Goal: Task Accomplishment & Management: Use online tool/utility

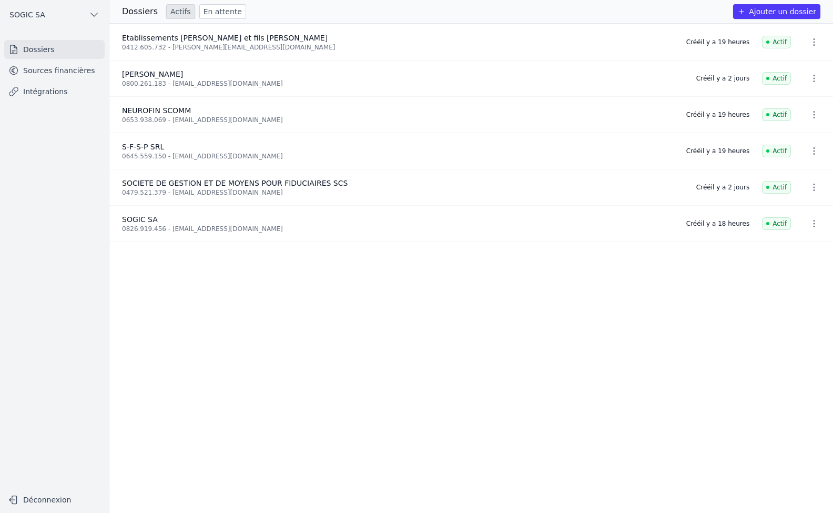
click at [43, 73] on link "Sources financières" at bounding box center [54, 70] width 100 height 19
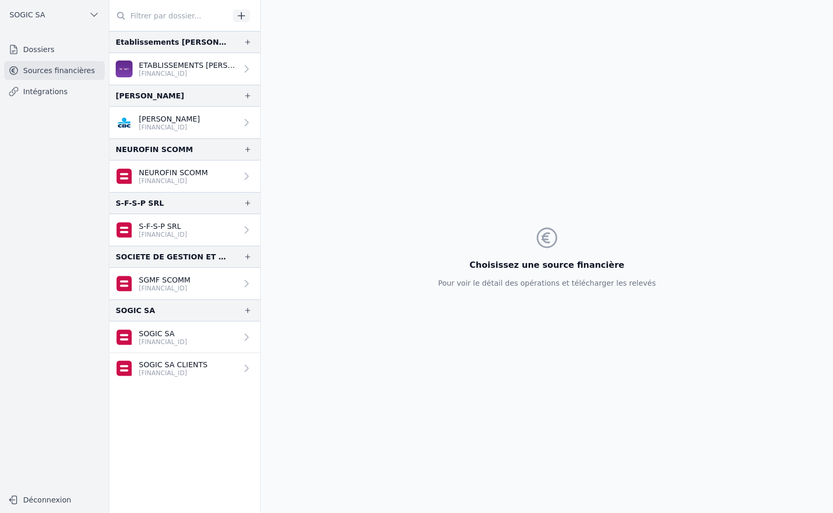
click at [27, 92] on link "Intégrations" at bounding box center [54, 91] width 100 height 19
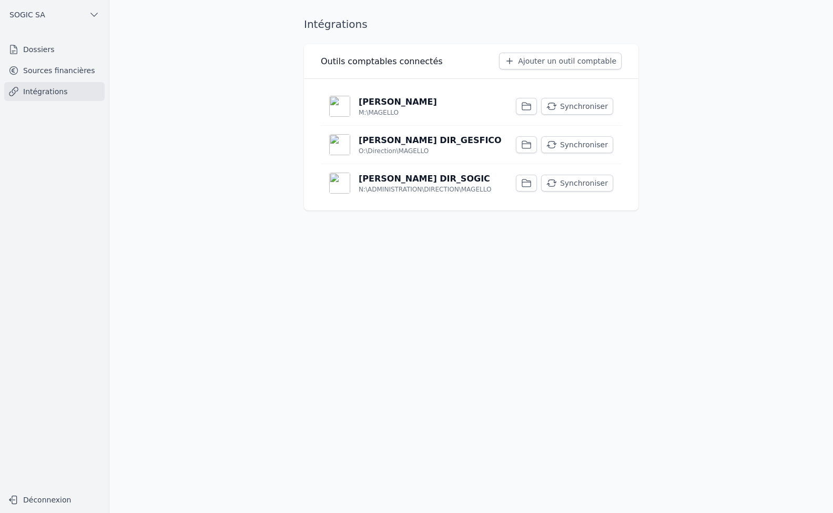
click at [447, 147] on div "O:\Direction\MAGELLO" at bounding box center [430, 151] width 143 height 8
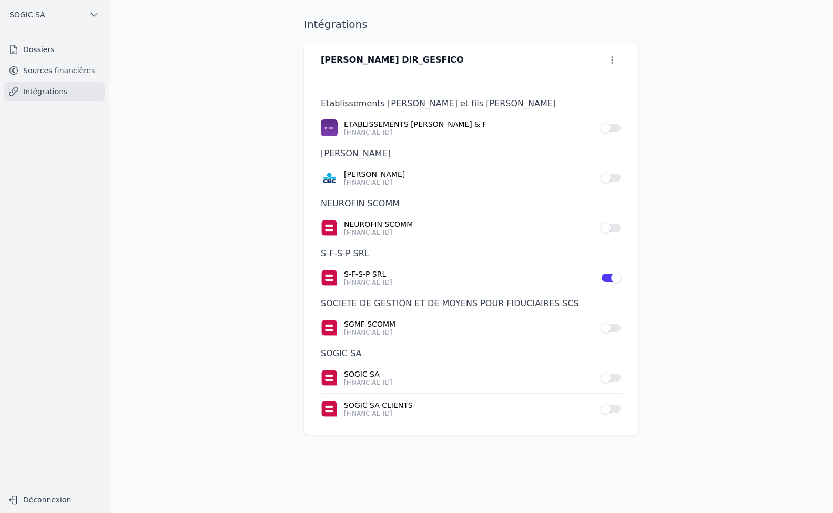
click at [615, 127] on button "Use setting" at bounding box center [610, 128] width 21 height 11
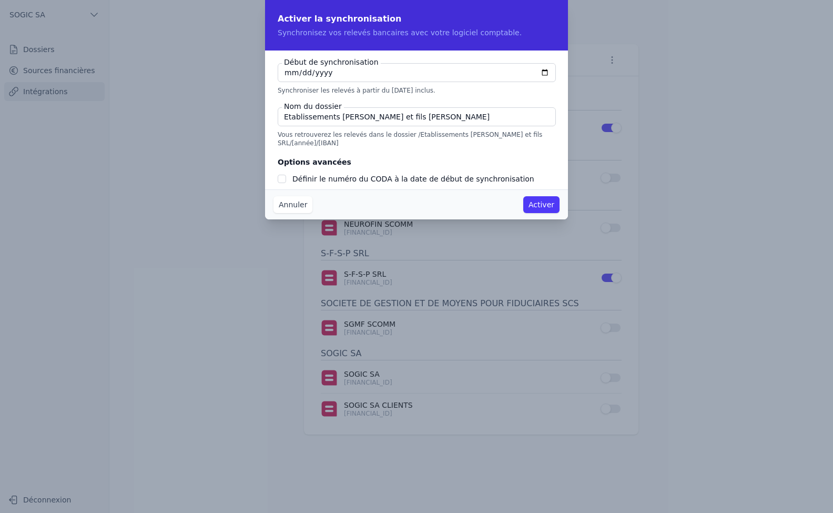
click at [287, 206] on button "Annuler" at bounding box center [292, 204] width 39 height 17
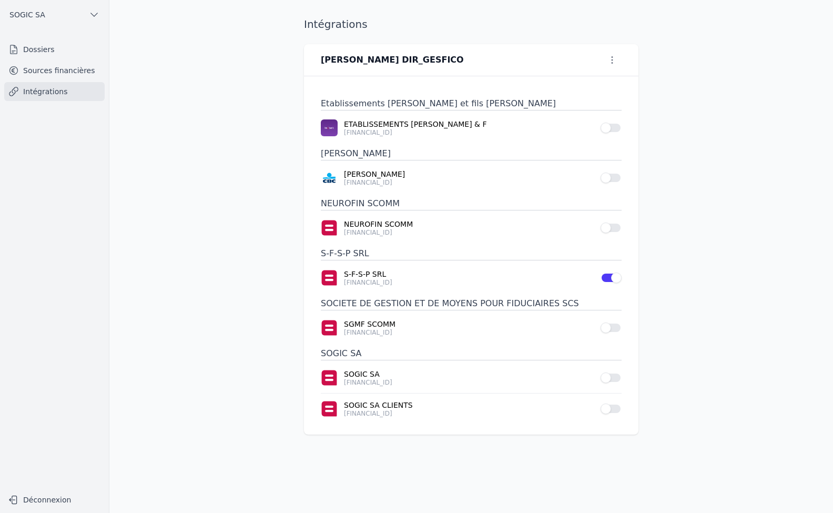
click at [46, 72] on link "Sources financières" at bounding box center [54, 70] width 100 height 19
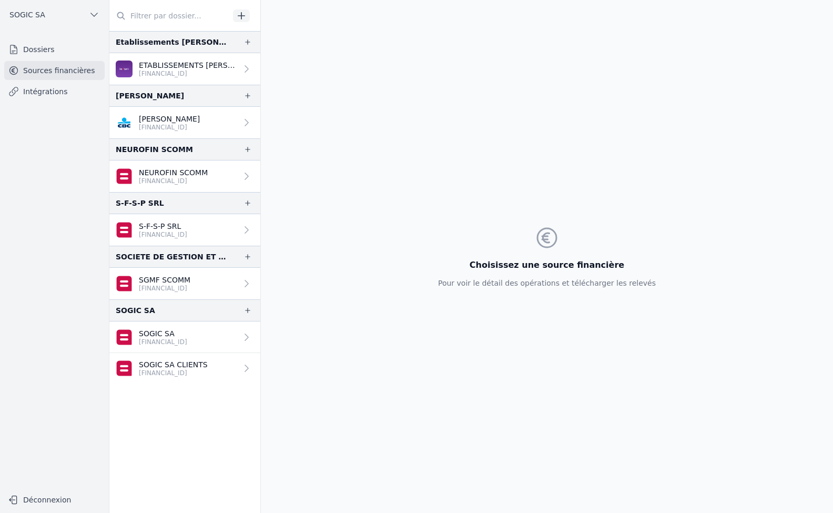
click at [50, 96] on link "Intégrations" at bounding box center [54, 91] width 100 height 19
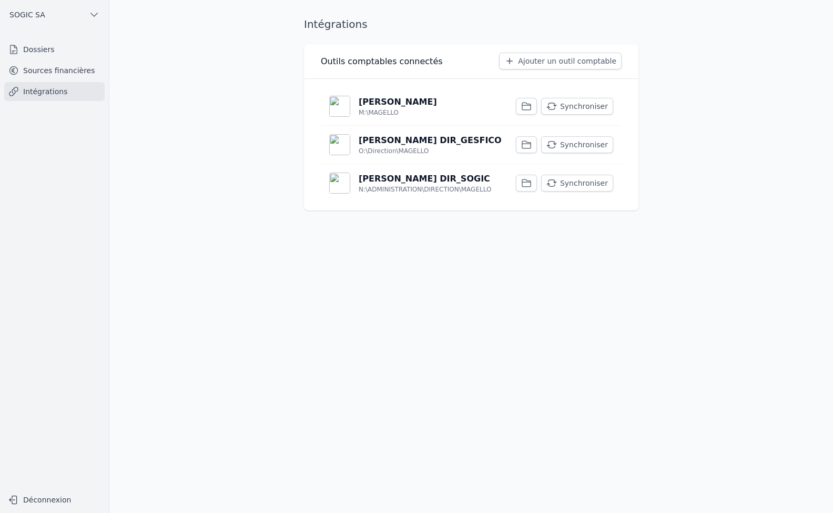
click at [375, 107] on p "[PERSON_NAME]" at bounding box center [398, 102] width 78 height 13
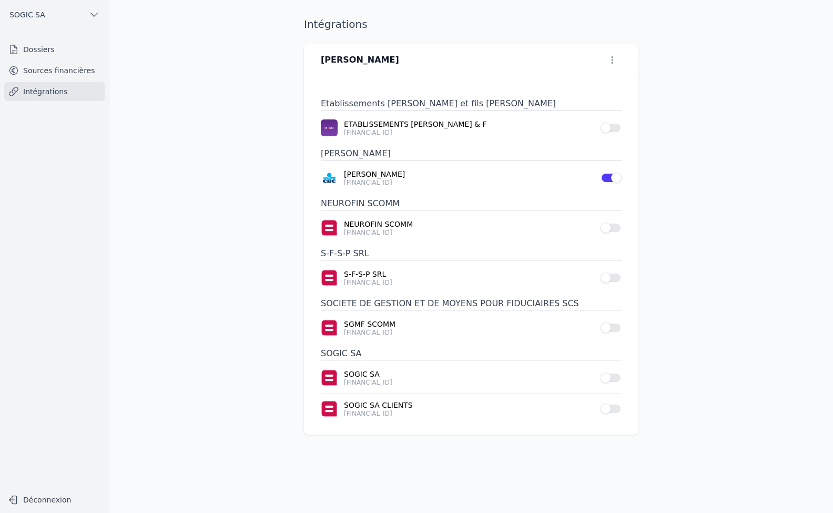
click at [616, 128] on button "Use setting" at bounding box center [610, 128] width 21 height 11
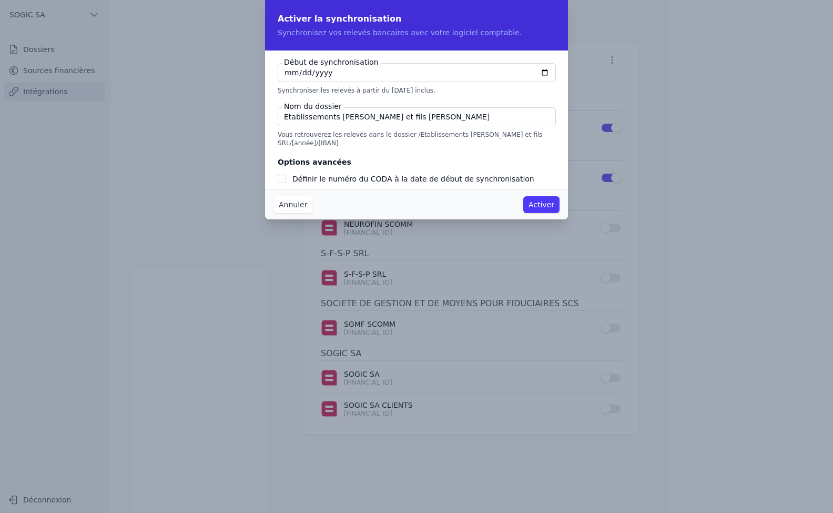
click at [289, 204] on button "Annuler" at bounding box center [292, 204] width 39 height 17
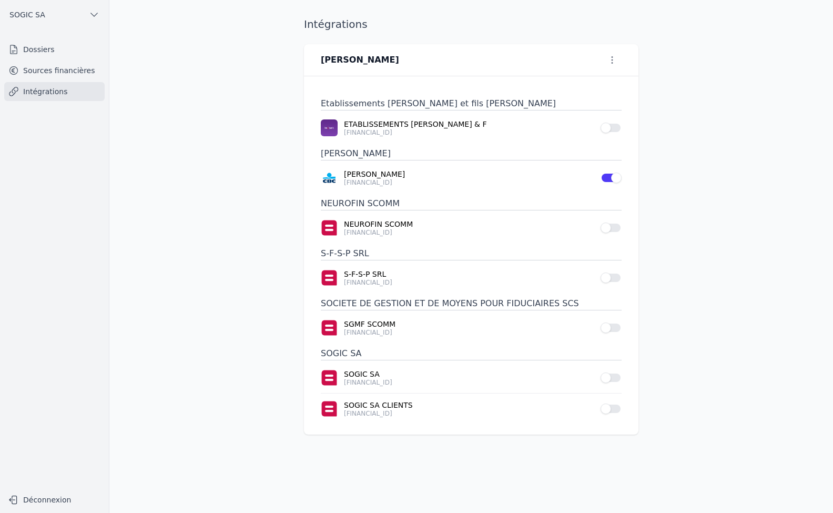
click at [40, 68] on link "Sources financières" at bounding box center [54, 70] width 100 height 19
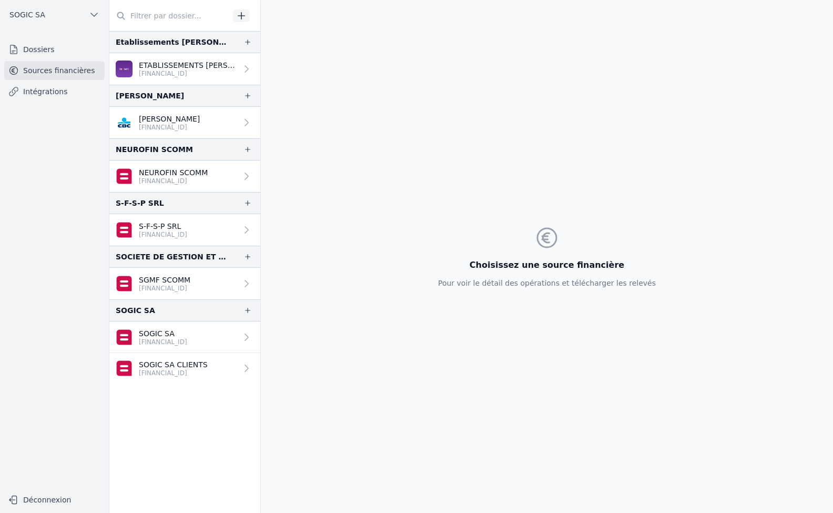
click at [174, 71] on p "[FINANCIAL_ID]" at bounding box center [188, 73] width 98 height 8
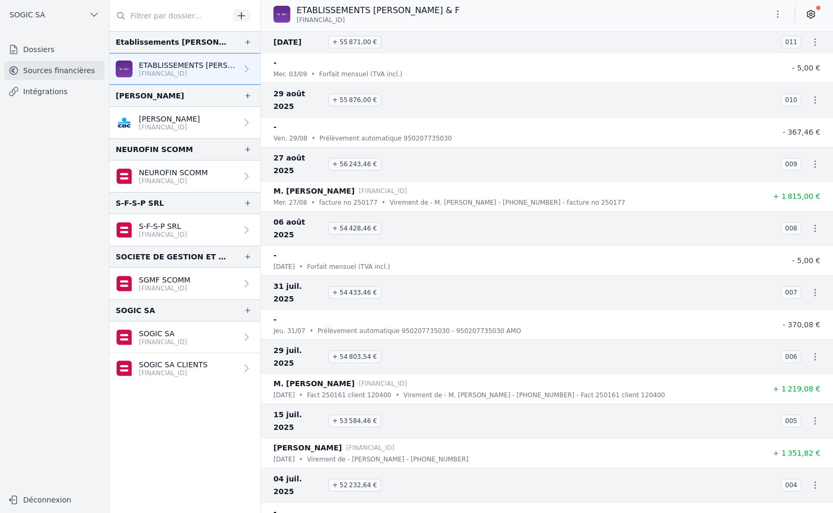
scroll to position [85, 0]
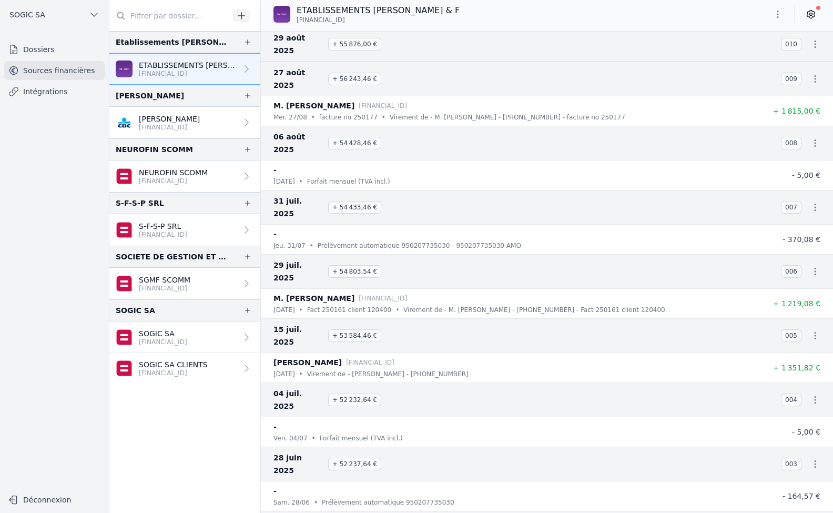
click at [35, 91] on link "Intégrations" at bounding box center [54, 91] width 100 height 19
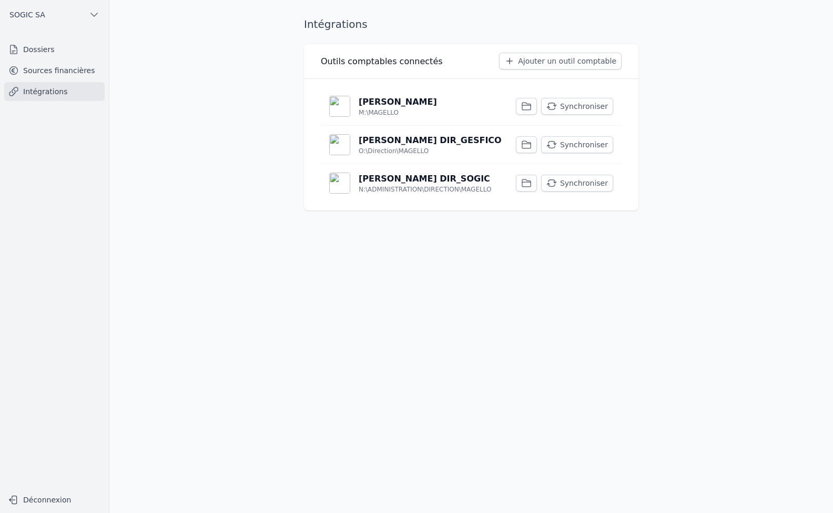
click at [364, 104] on p "[PERSON_NAME]" at bounding box center [398, 102] width 78 height 13
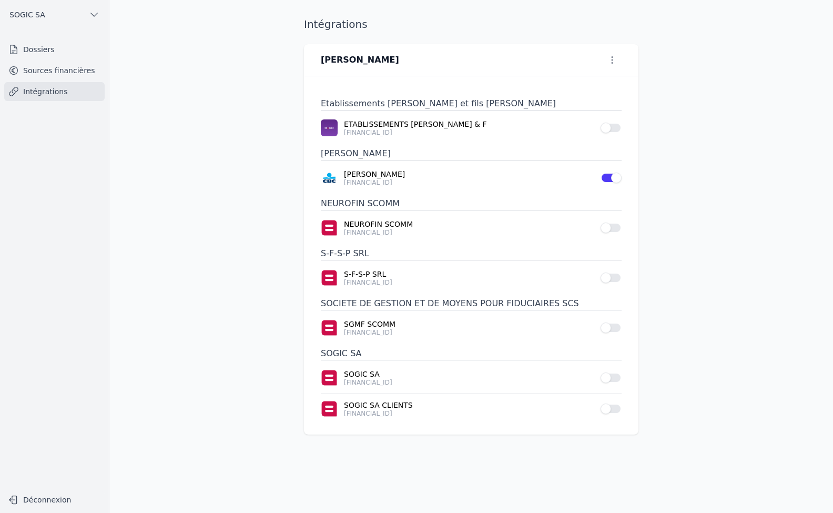
click at [616, 129] on button "Use setting" at bounding box center [610, 128] width 21 height 11
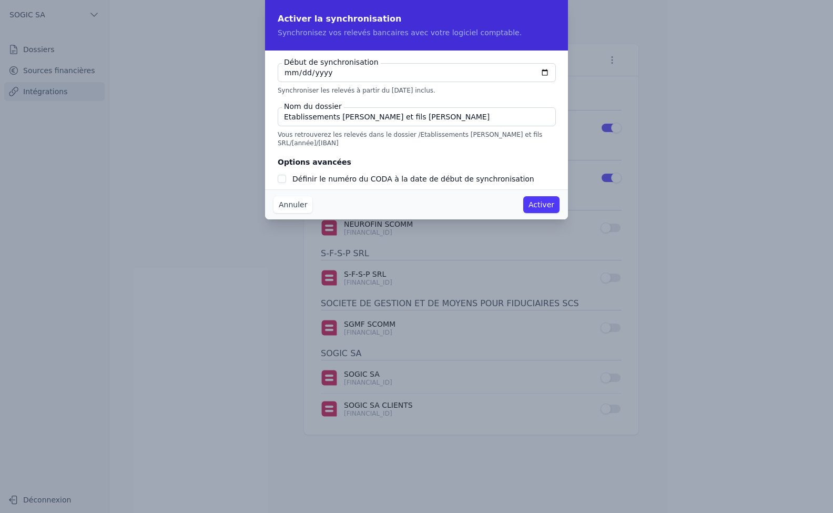
checkbox input "false"
type input "[DATE]"
click at [543, 207] on button "Activer" at bounding box center [541, 204] width 36 height 17
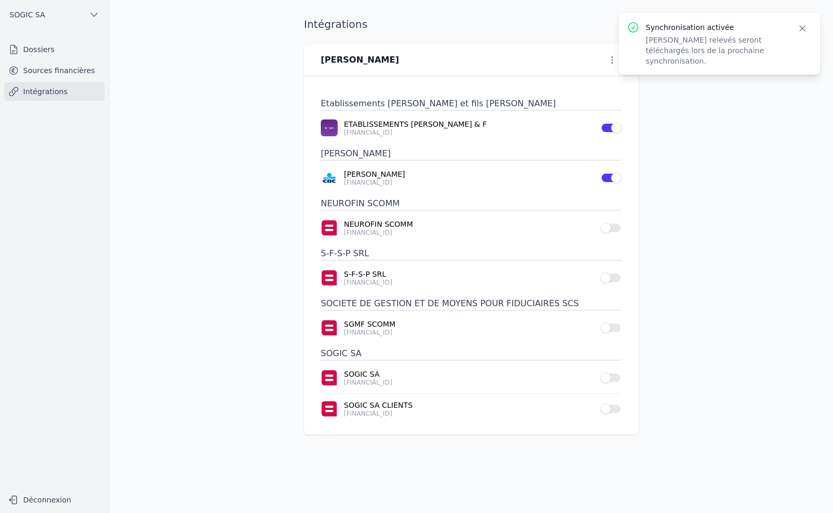
click at [42, 95] on link "Intégrations" at bounding box center [54, 91] width 100 height 19
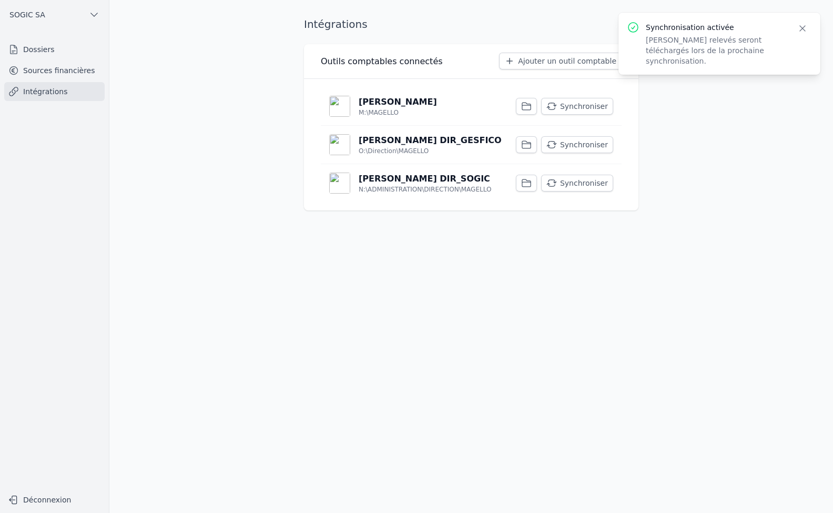
click at [573, 106] on button "Synchroniser" at bounding box center [577, 106] width 72 height 17
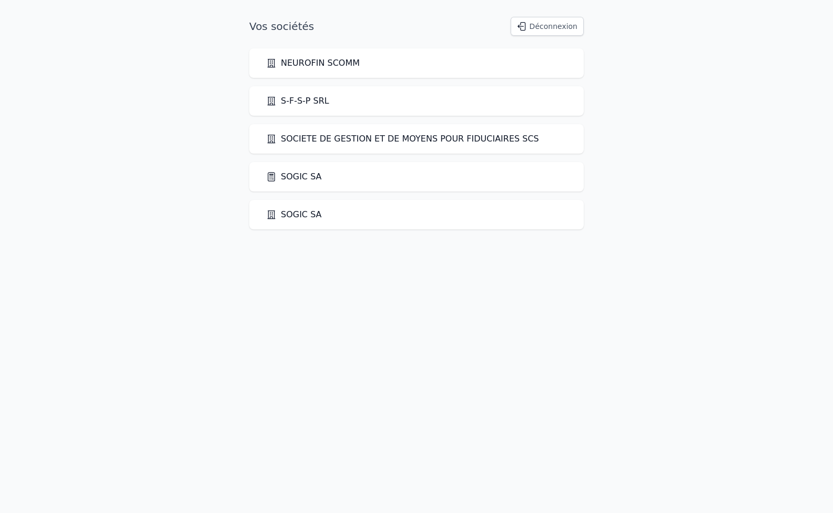
click at [295, 178] on link "SOGIC SA" at bounding box center [294, 176] width 56 height 13
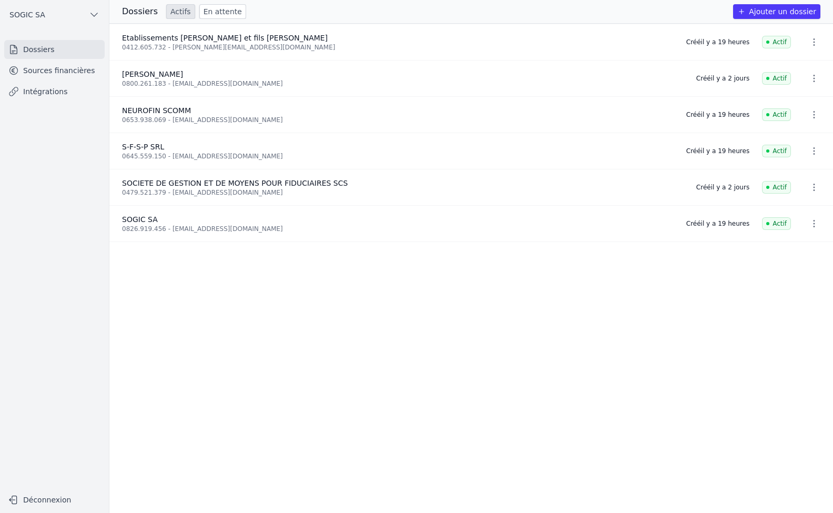
click at [43, 44] on link "Dossiers" at bounding box center [54, 49] width 100 height 19
click at [39, 99] on link "Intégrations" at bounding box center [54, 91] width 100 height 19
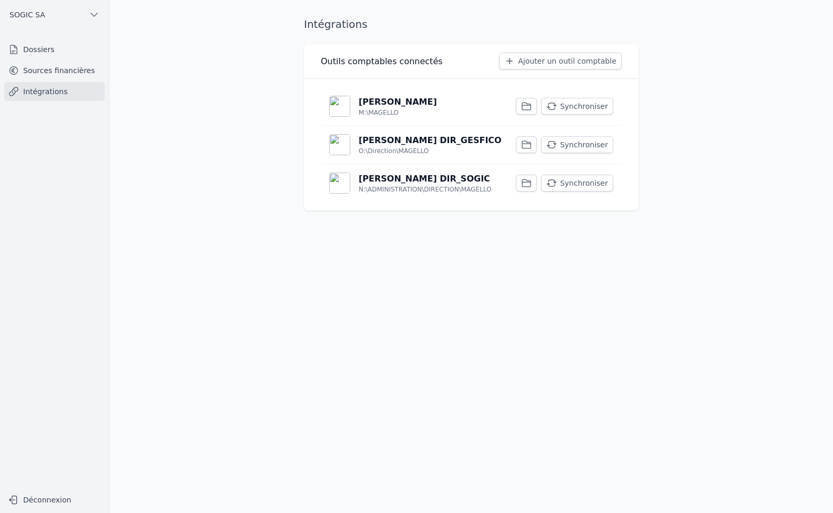
click at [36, 73] on link "Sources financières" at bounding box center [54, 70] width 100 height 19
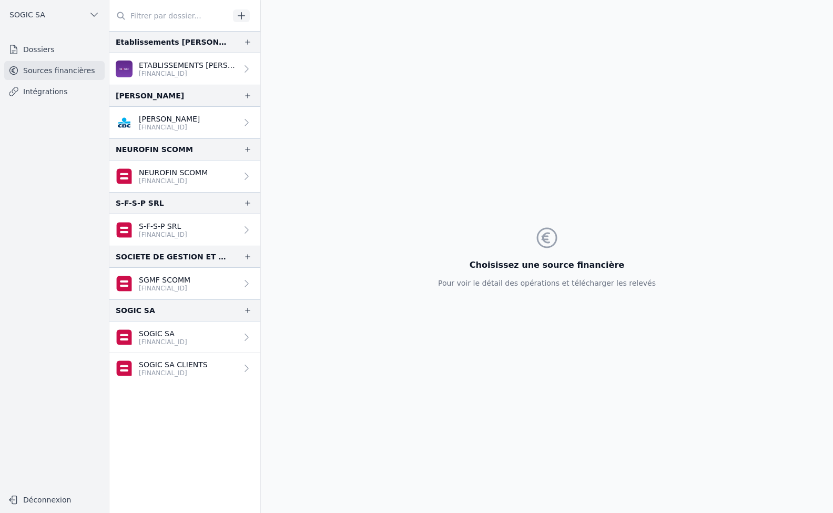
click at [160, 73] on p "[FINANCIAL_ID]" at bounding box center [188, 73] width 98 height 8
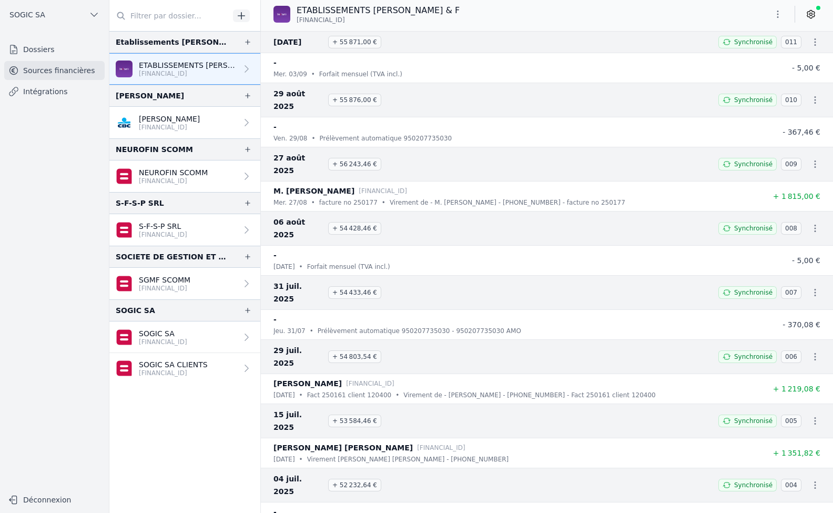
click at [184, 121] on p "[PERSON_NAME]" at bounding box center [169, 119] width 61 height 11
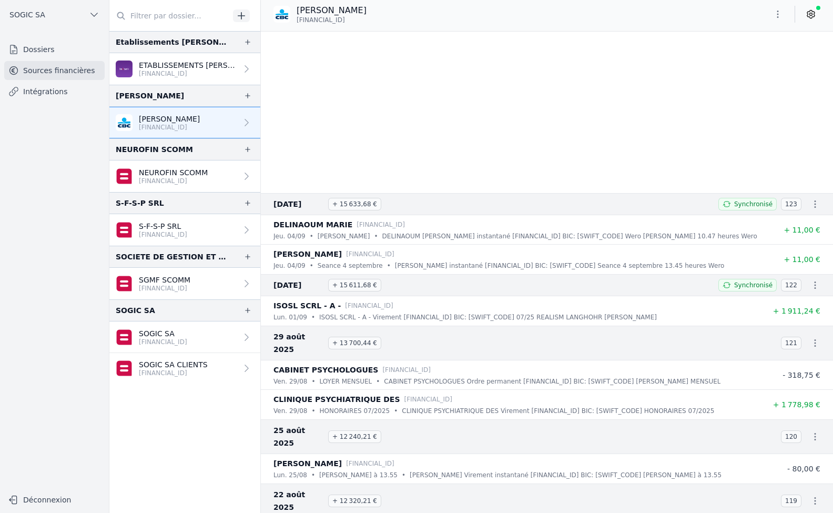
scroll to position [263, 0]
